Goal: Find specific page/section: Find specific page/section

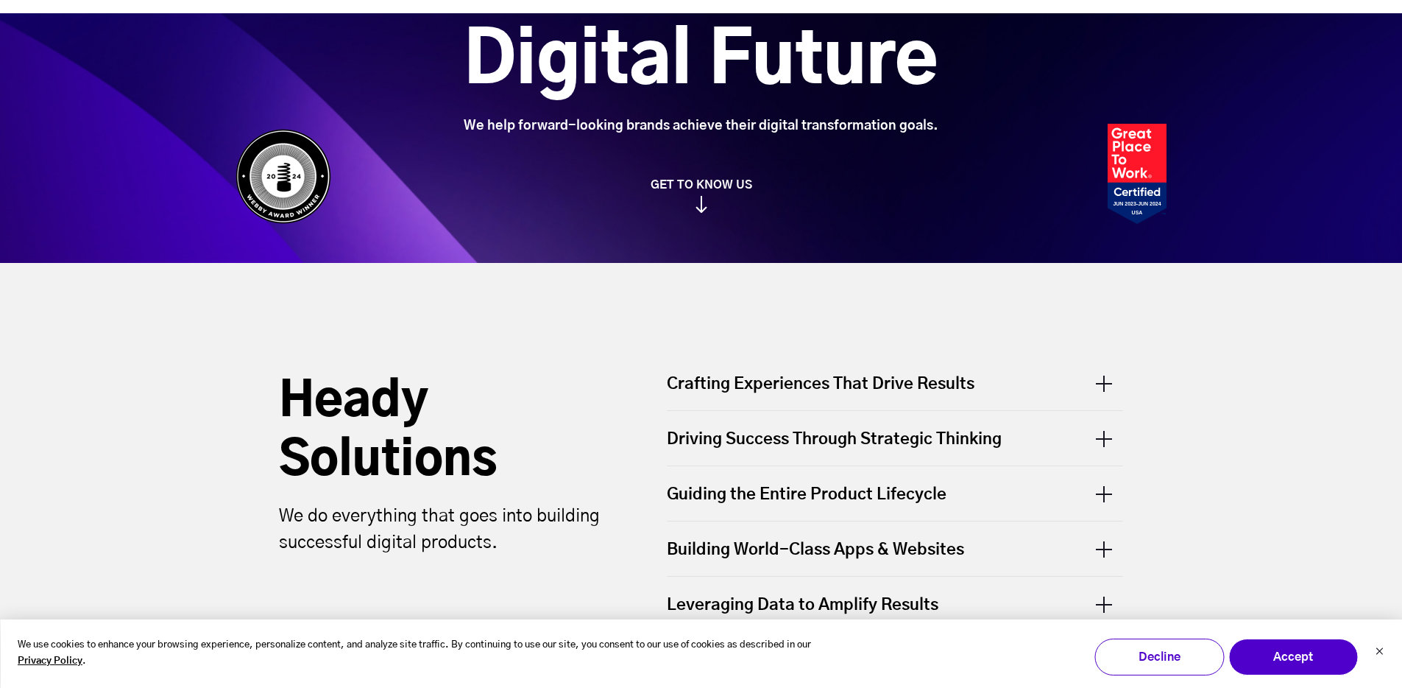
scroll to position [236, 0]
click at [1341, 674] on button "Accept" at bounding box center [1294, 656] width 130 height 37
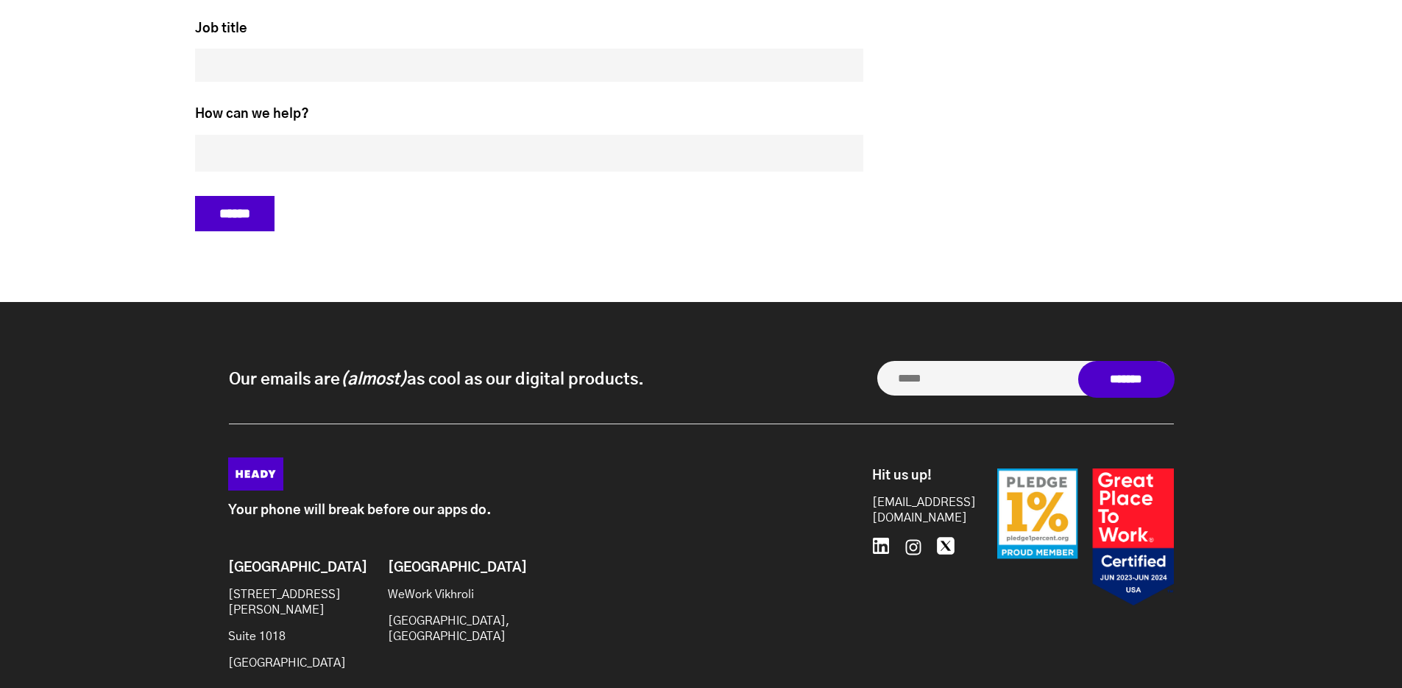
scroll to position [6209, 0]
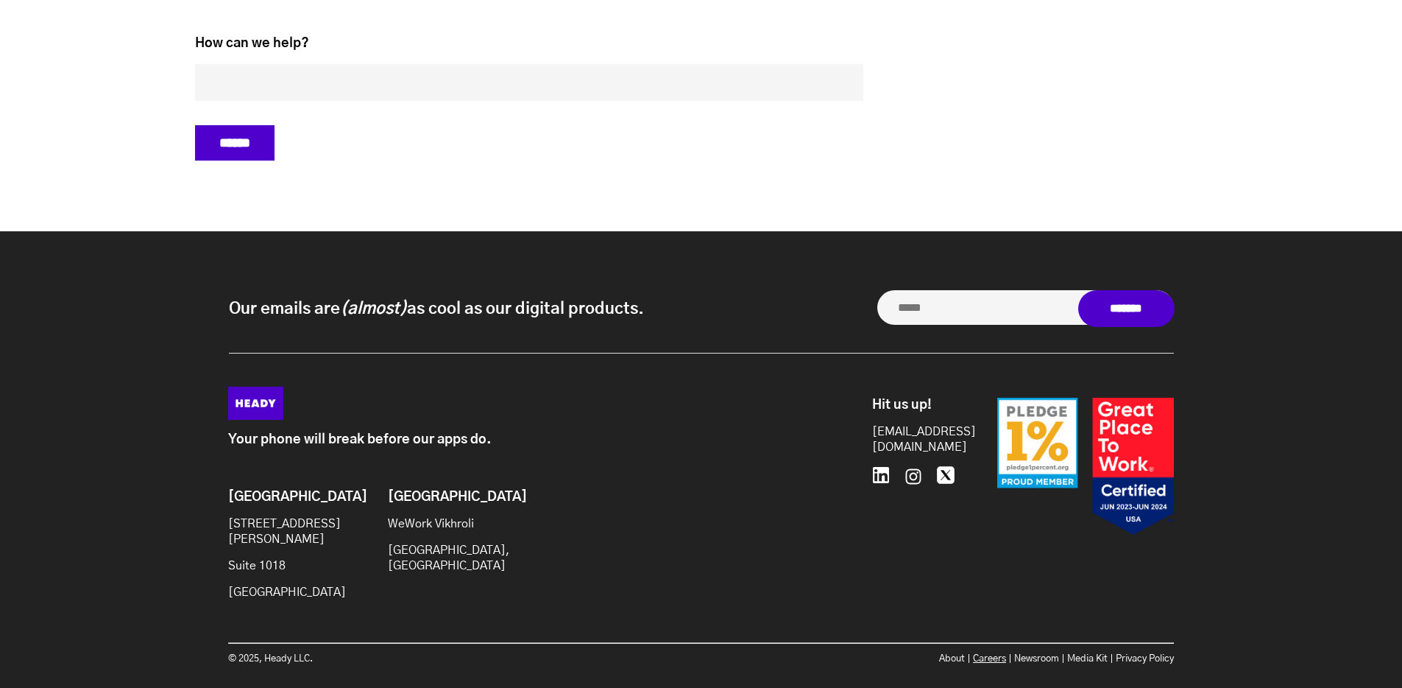
click at [979, 654] on link "Careers" at bounding box center [989, 659] width 33 height 10
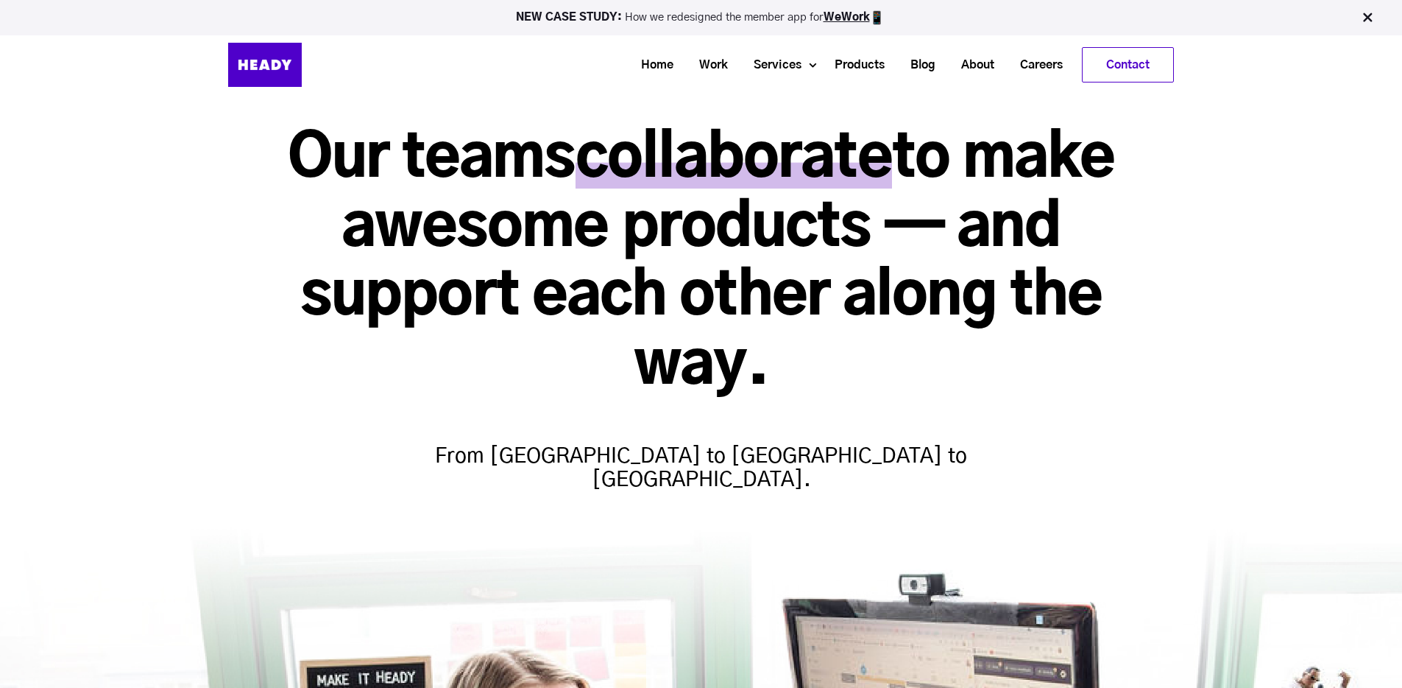
scroll to position [313, 0]
